Goal: Transaction & Acquisition: Purchase product/service

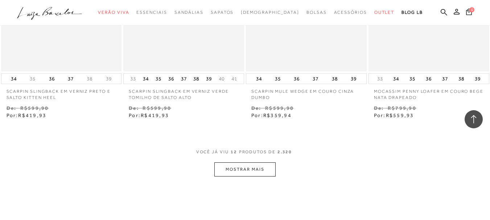
scroll to position [653, 0]
click at [236, 162] on button "MOSTRAR MAIS" at bounding box center [244, 169] width 61 height 14
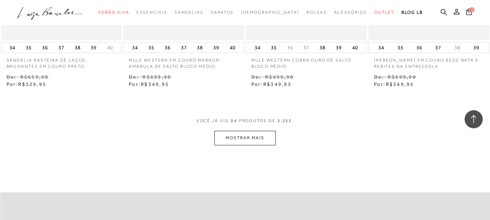
scroll to position [1415, 0]
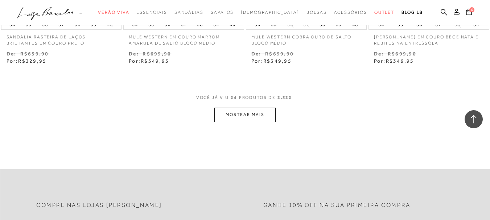
click at [241, 108] on button "MOSTRAR MAIS" at bounding box center [244, 115] width 61 height 14
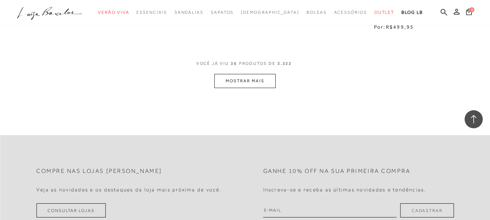
scroll to position [2177, 0]
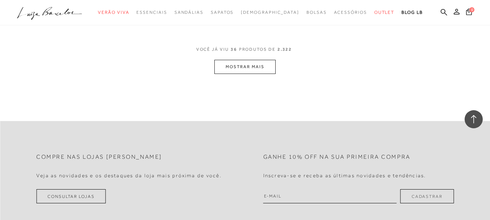
click at [255, 64] on button "MOSTRAR MAIS" at bounding box center [244, 67] width 61 height 14
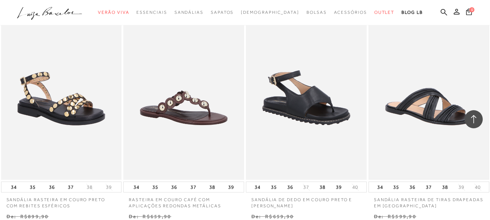
scroll to position [1488, 0]
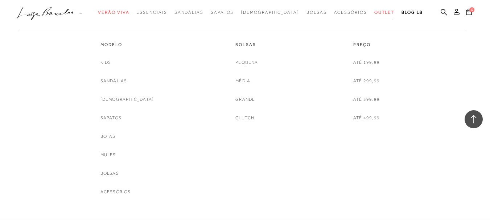
click at [375, 13] on span "Outlet" at bounding box center [385, 12] width 20 height 5
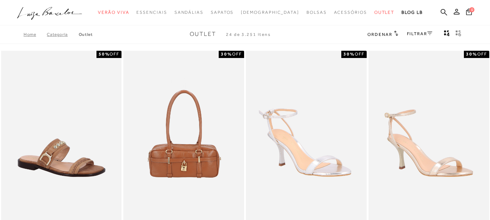
click at [413, 32] on link "FILTRAR" at bounding box center [419, 33] width 25 height 5
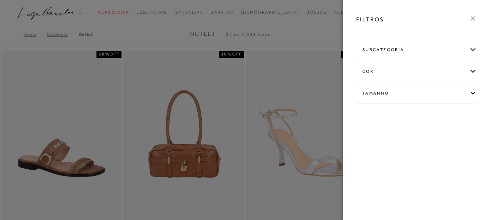
click at [474, 92] on div "Tamanho" at bounding box center [417, 93] width 120 height 19
click at [377, 148] on link "Ver mais..." at bounding box center [376, 148] width 20 height 5
click at [394, 155] on span "35" at bounding box center [388, 154] width 11 height 5
click at [394, 157] on span "35" at bounding box center [388, 154] width 11 height 5
click at [389, 157] on input "35" at bounding box center [384, 156] width 7 height 7
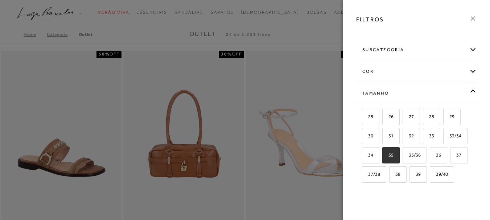
checkbox input "true"
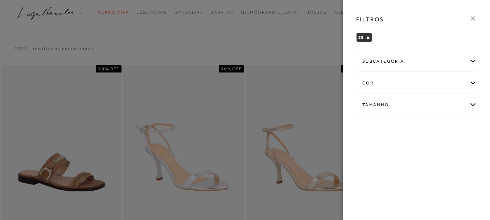
click at [475, 60] on div "subcategoria" at bounding box center [417, 61] width 120 height 19
click at [438, 62] on div "subcategoria" at bounding box center [417, 61] width 120 height 19
click at [474, 19] on icon at bounding box center [473, 19] width 8 height 8
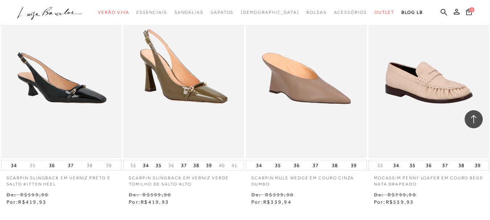
scroll to position [690, 0]
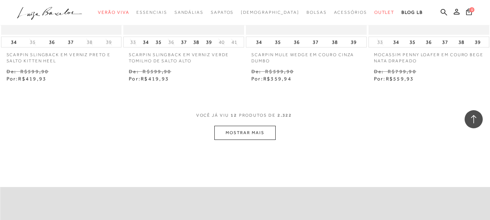
click at [254, 128] on button "MOSTRAR MAIS" at bounding box center [244, 133] width 61 height 14
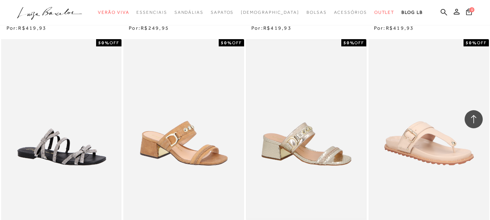
scroll to position [1198, 0]
